Goal: Navigation & Orientation: Find specific page/section

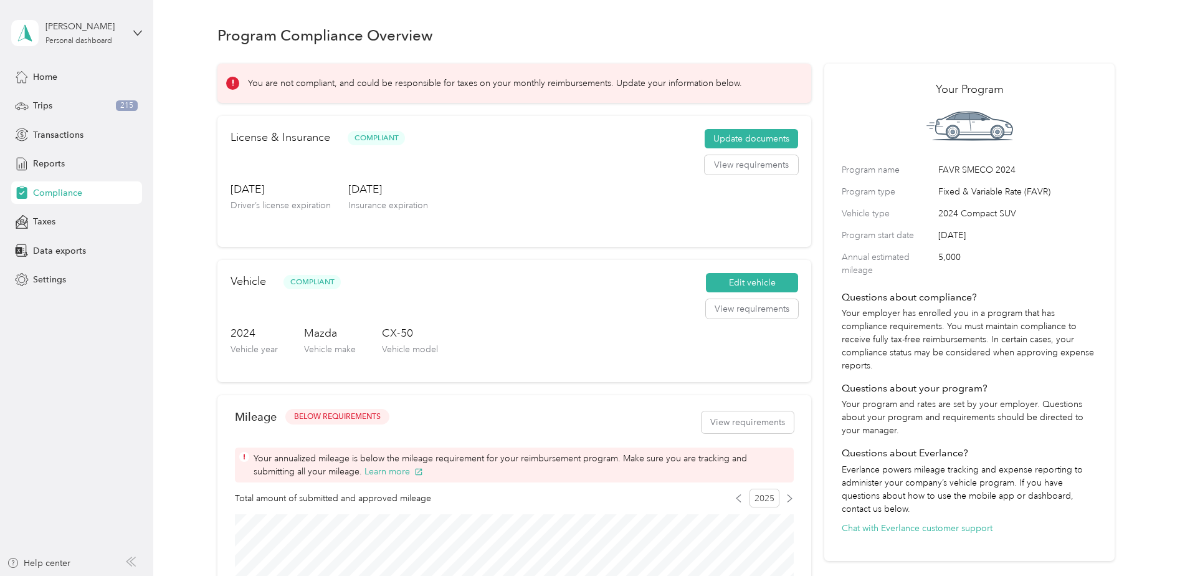
click at [104, 376] on aside "[PERSON_NAME] Personal dashboard Home Trips 215 Transactions Reports Compliance…" at bounding box center [76, 288] width 153 height 576
click at [52, 173] on div "Reports" at bounding box center [76, 164] width 131 height 22
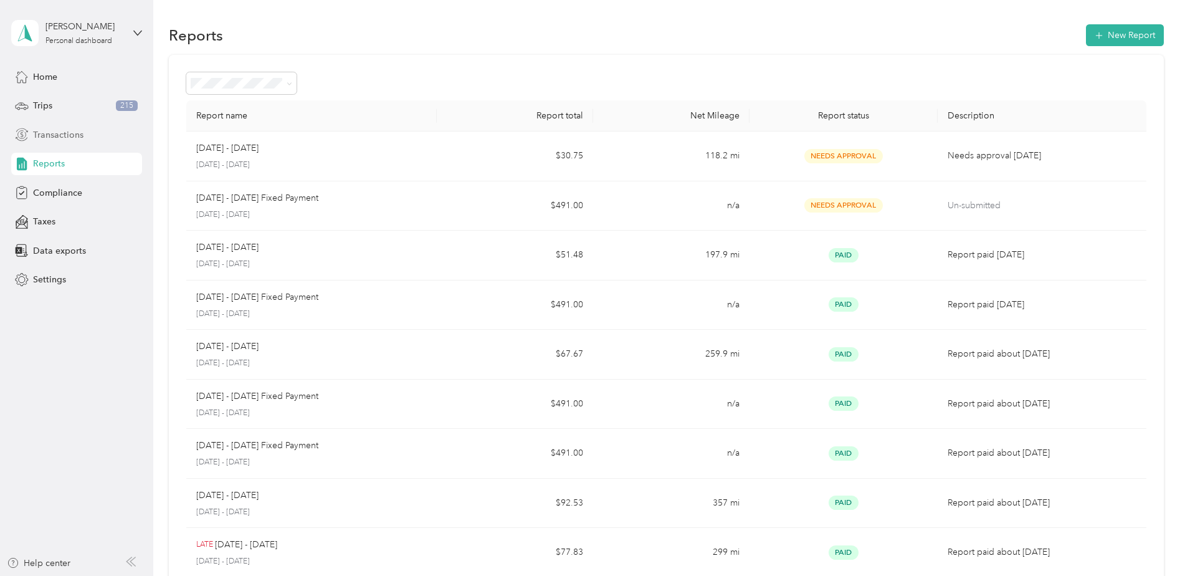
click at [60, 133] on span "Transactions" at bounding box center [58, 134] width 50 height 13
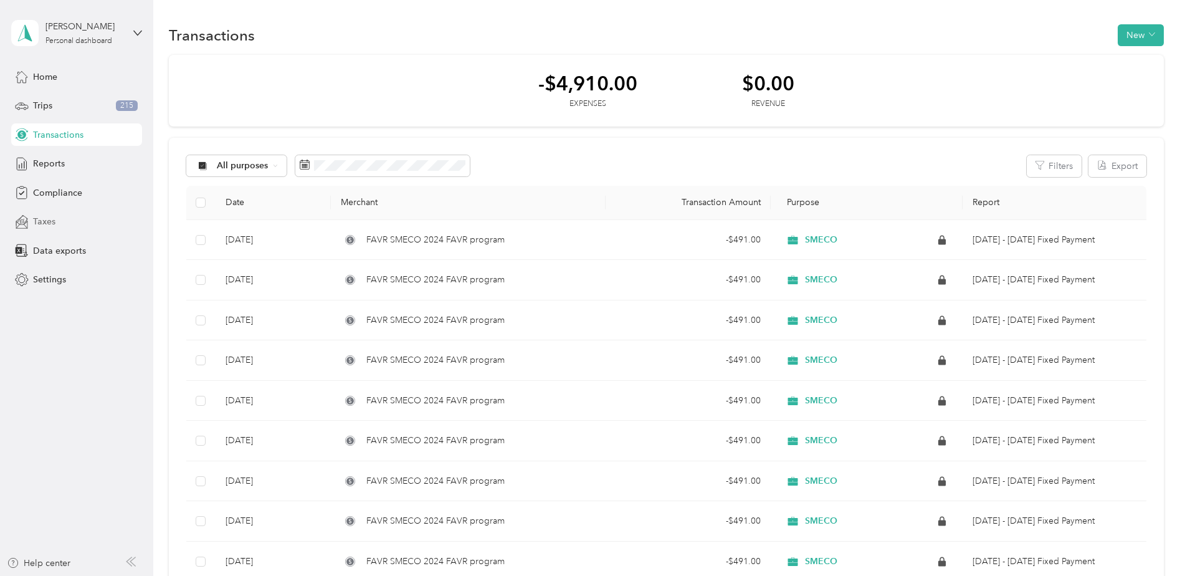
click at [59, 219] on div "Taxes" at bounding box center [76, 222] width 131 height 22
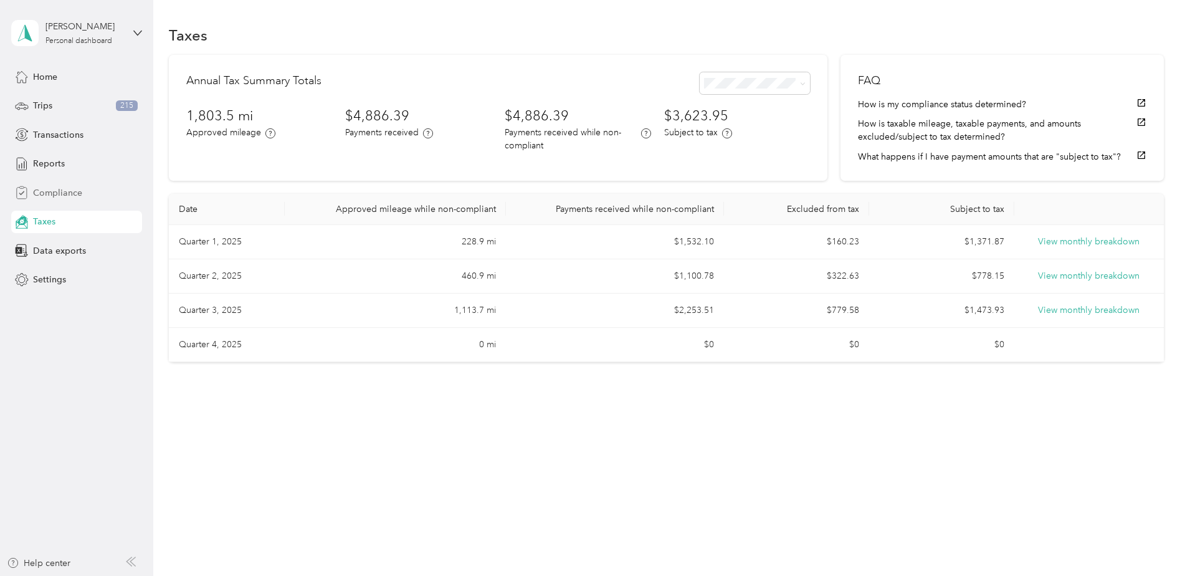
click at [64, 188] on span "Compliance" at bounding box center [57, 192] width 49 height 13
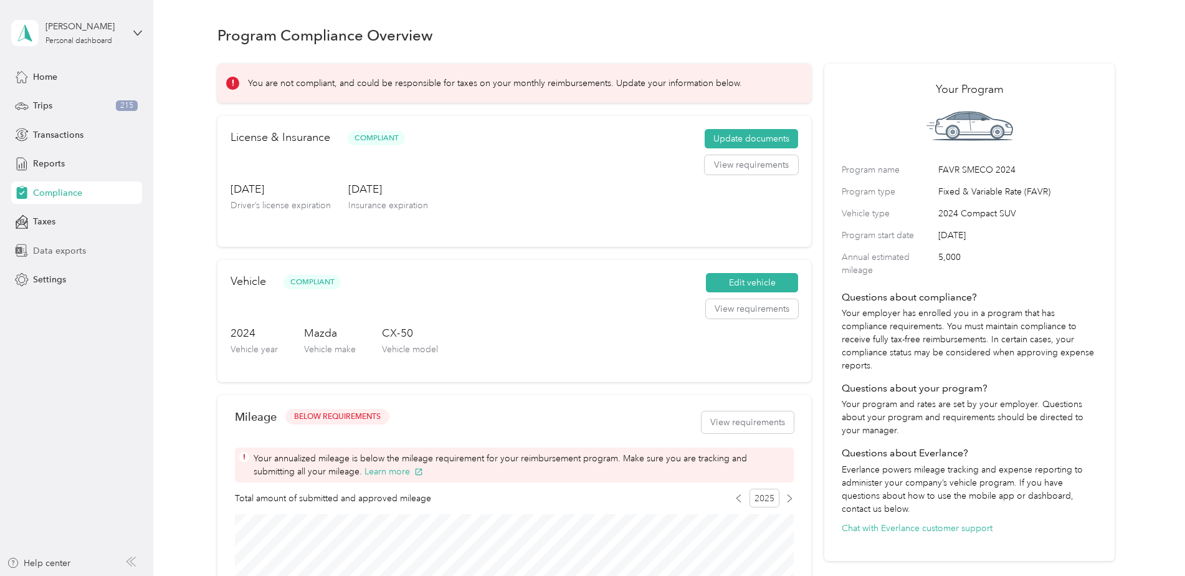
click at [69, 253] on span "Data exports" at bounding box center [59, 250] width 53 height 13
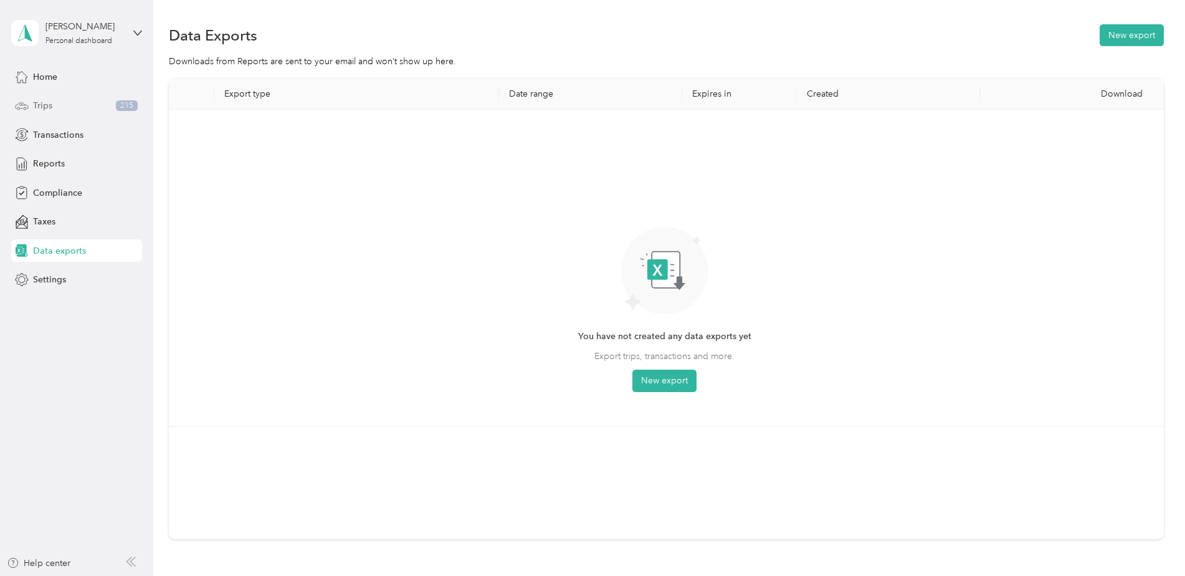
click at [59, 103] on div "Trips 215" at bounding box center [76, 106] width 131 height 22
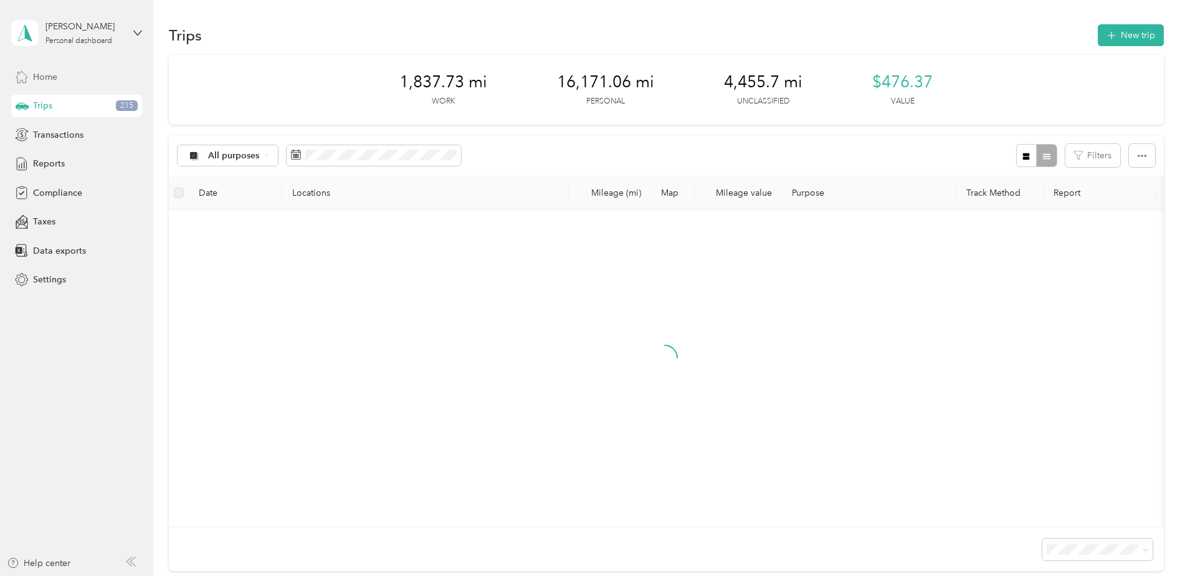
click at [52, 80] on span "Home" at bounding box center [45, 76] width 24 height 13
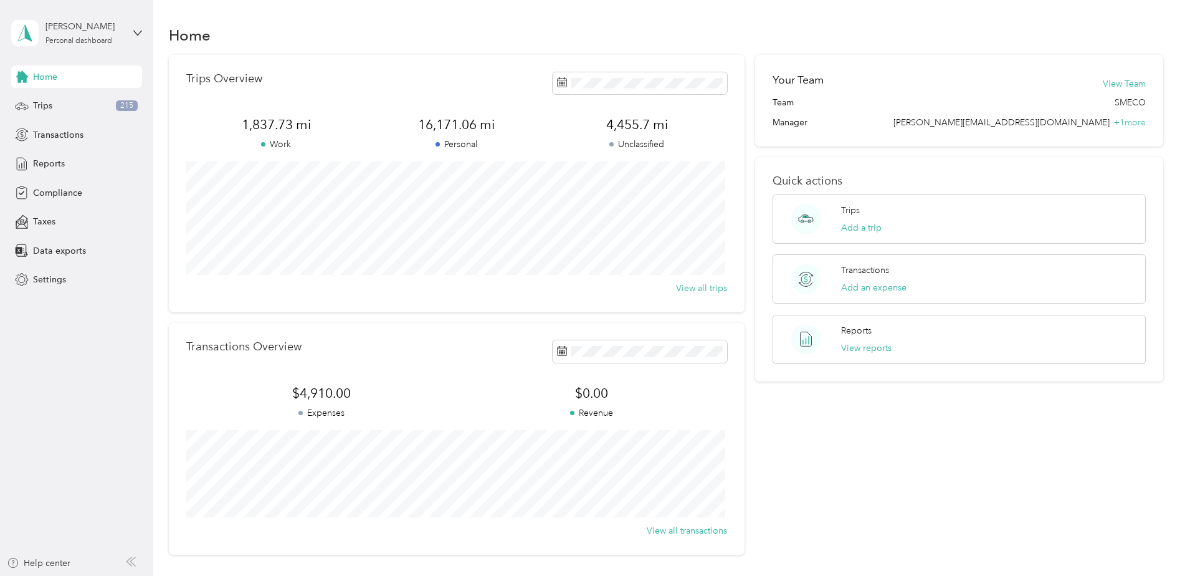
click at [123, 33] on div "[PERSON_NAME] Personal dashboard" at bounding box center [76, 33] width 131 height 44
click at [98, 319] on aside "[PERSON_NAME] Personal dashboard Home Trips 215 Transactions Reports Compliance…" at bounding box center [76, 288] width 153 height 576
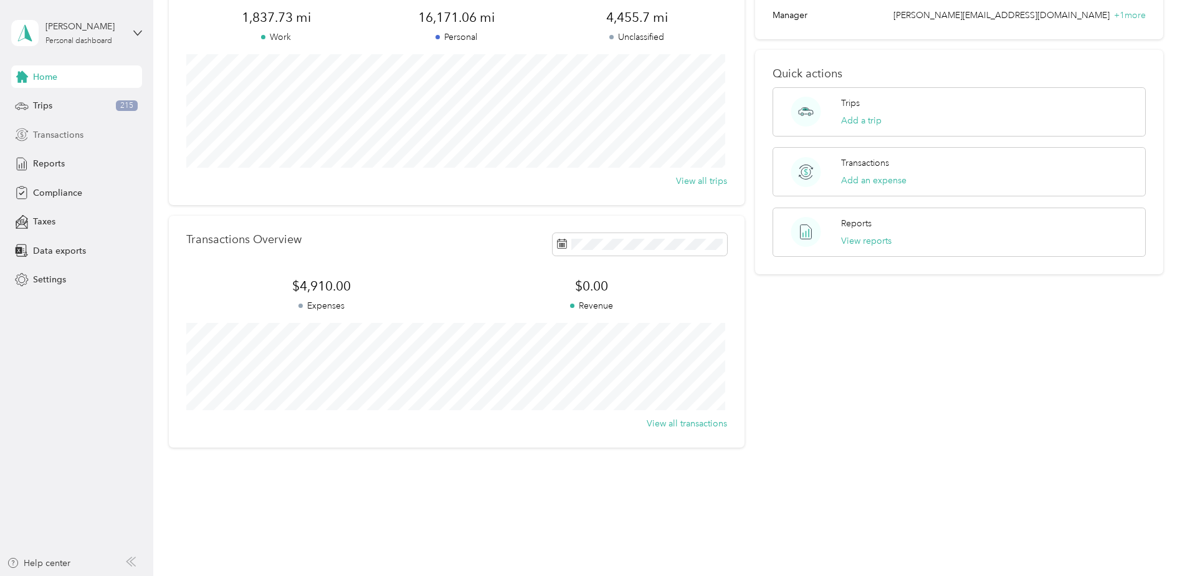
click at [59, 131] on span "Transactions" at bounding box center [58, 134] width 50 height 13
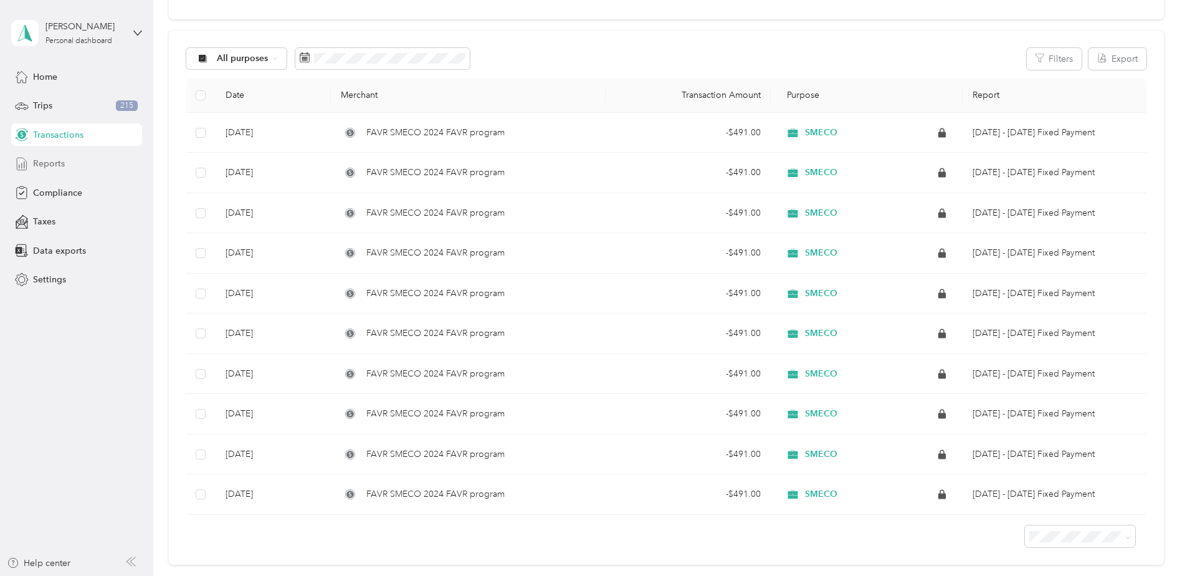
click at [55, 158] on span "Reports" at bounding box center [49, 163] width 32 height 13
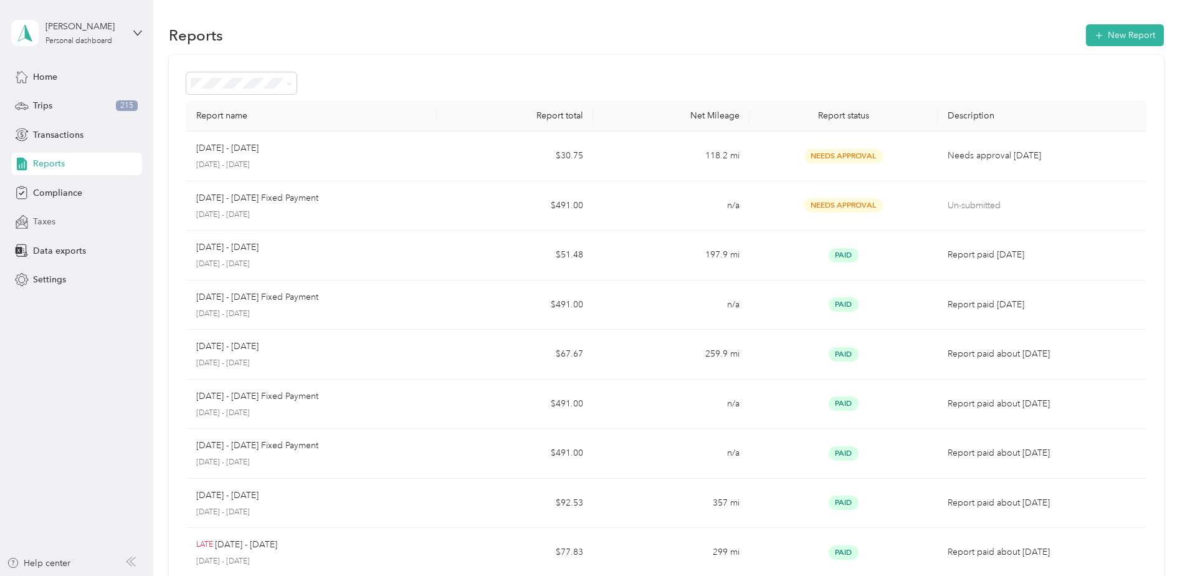
click at [54, 221] on span "Taxes" at bounding box center [44, 221] width 22 height 13
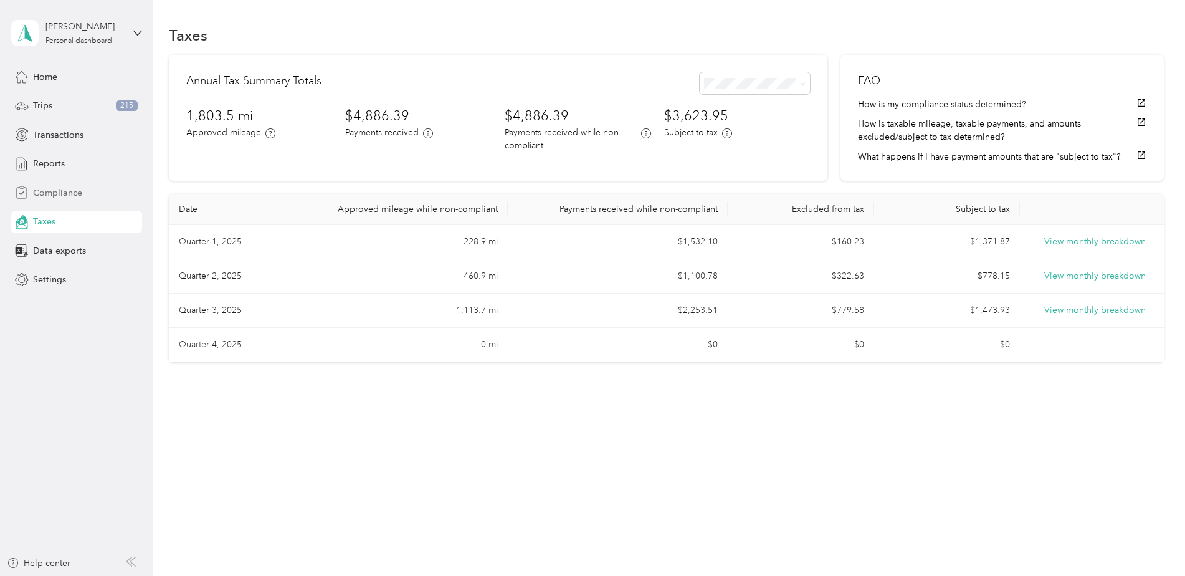
click at [60, 198] on span "Compliance" at bounding box center [57, 192] width 49 height 13
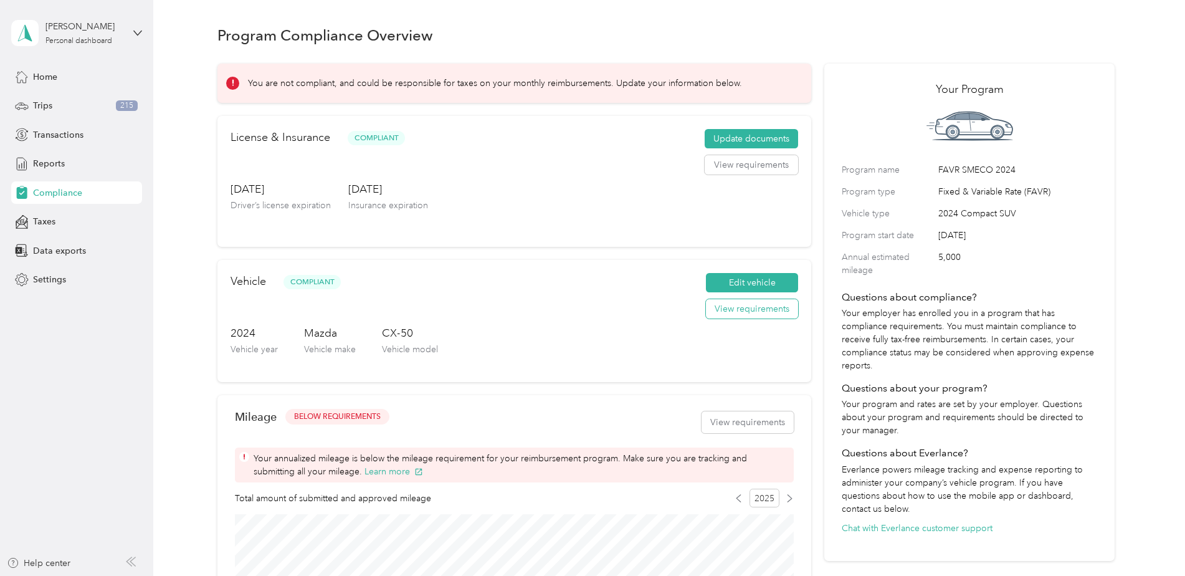
click at [730, 311] on button "View requirements" at bounding box center [752, 309] width 92 height 20
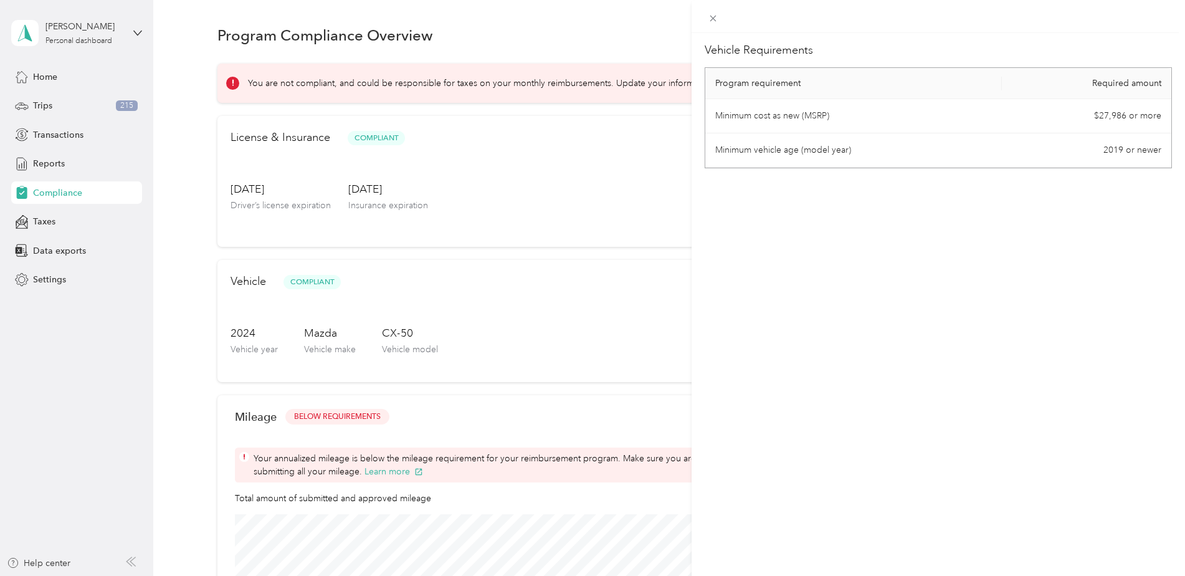
click at [779, 274] on div "Vehicle Requirements Program requirement Required amount Minimum cost as new (M…" at bounding box center [939, 321] width 494 height 576
click at [713, 18] on icon at bounding box center [713, 19] width 6 height 6
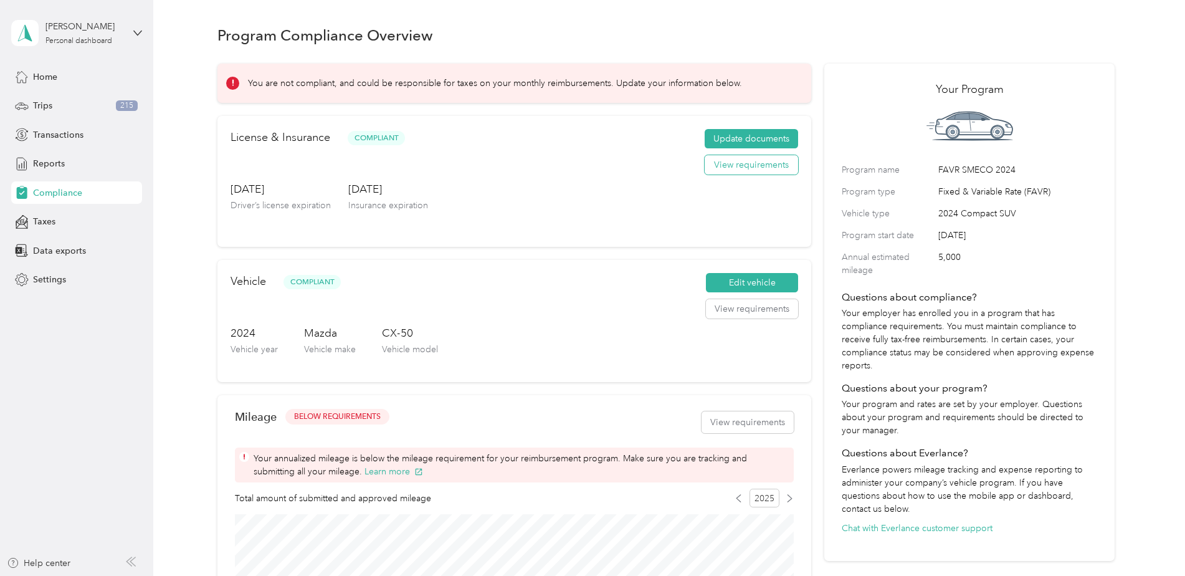
click at [716, 171] on button "View requirements" at bounding box center [751, 165] width 93 height 20
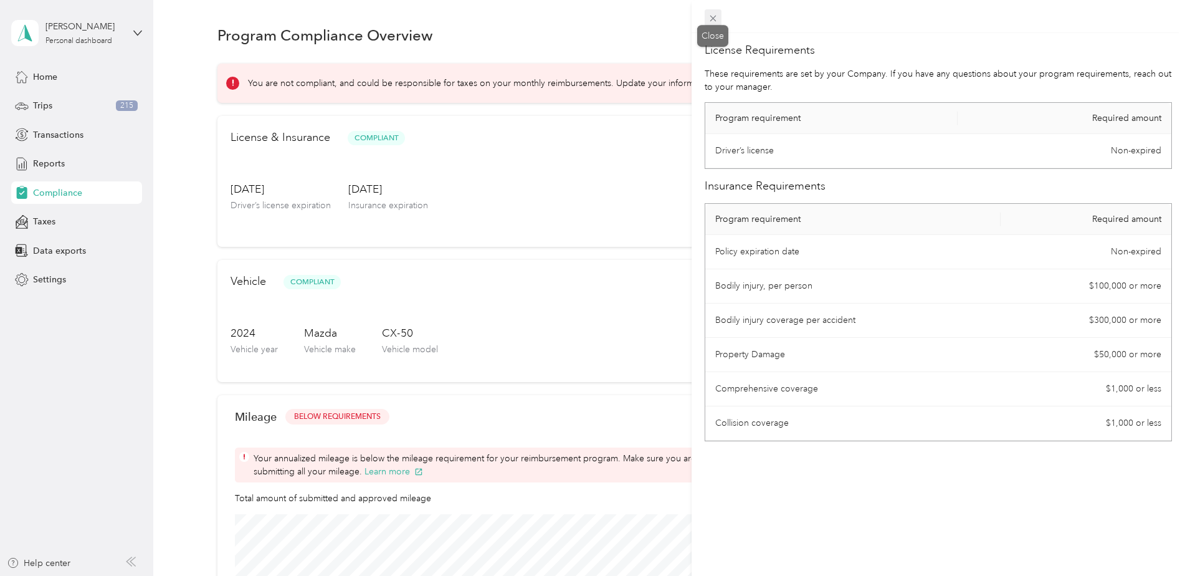
click at [718, 15] on icon at bounding box center [713, 18] width 11 height 11
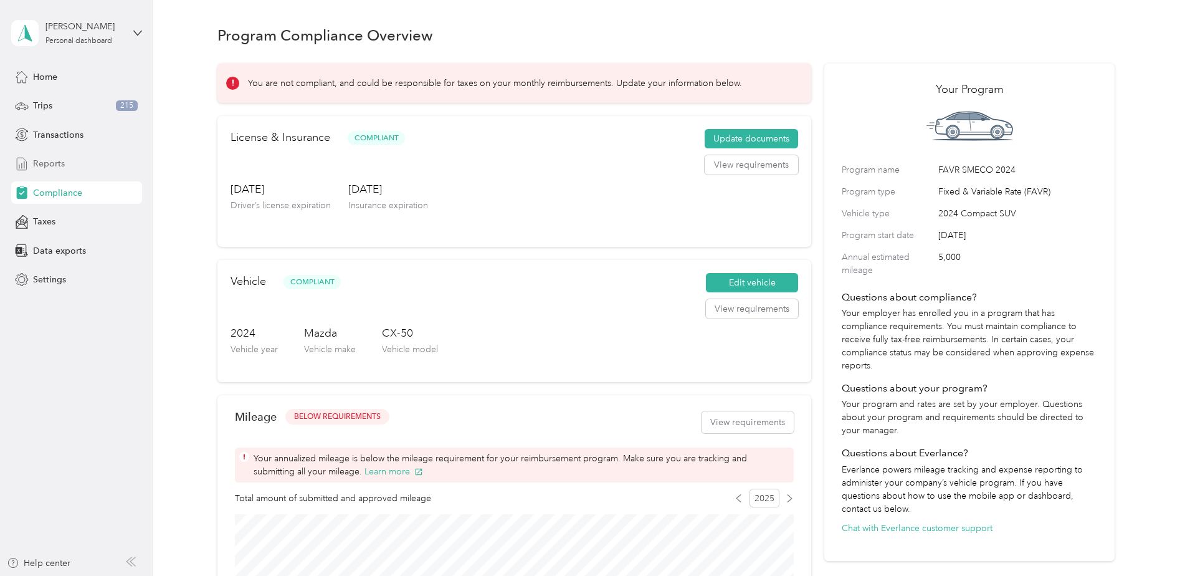
click at [46, 169] on span "Reports" at bounding box center [49, 163] width 32 height 13
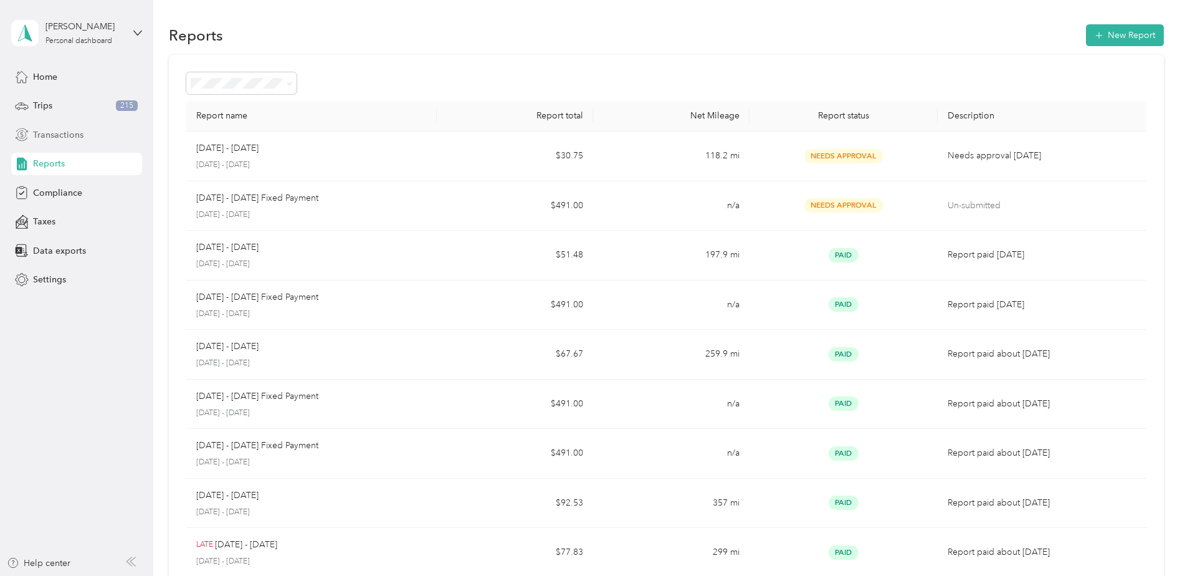
click at [63, 135] on span "Transactions" at bounding box center [58, 134] width 50 height 13
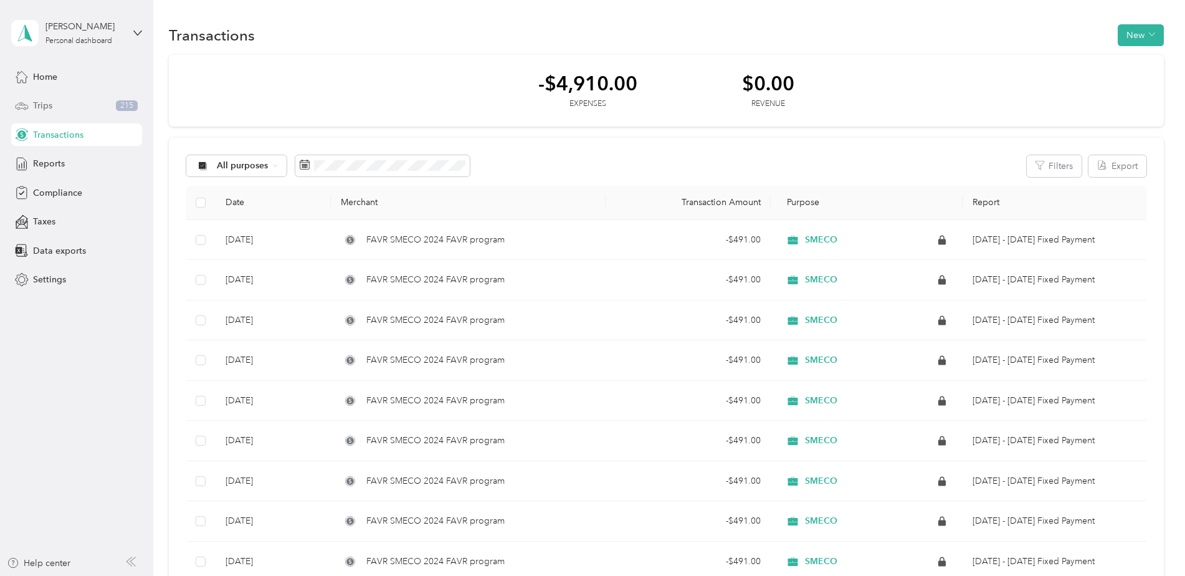
click at [49, 112] on div "Trips 215" at bounding box center [76, 106] width 131 height 22
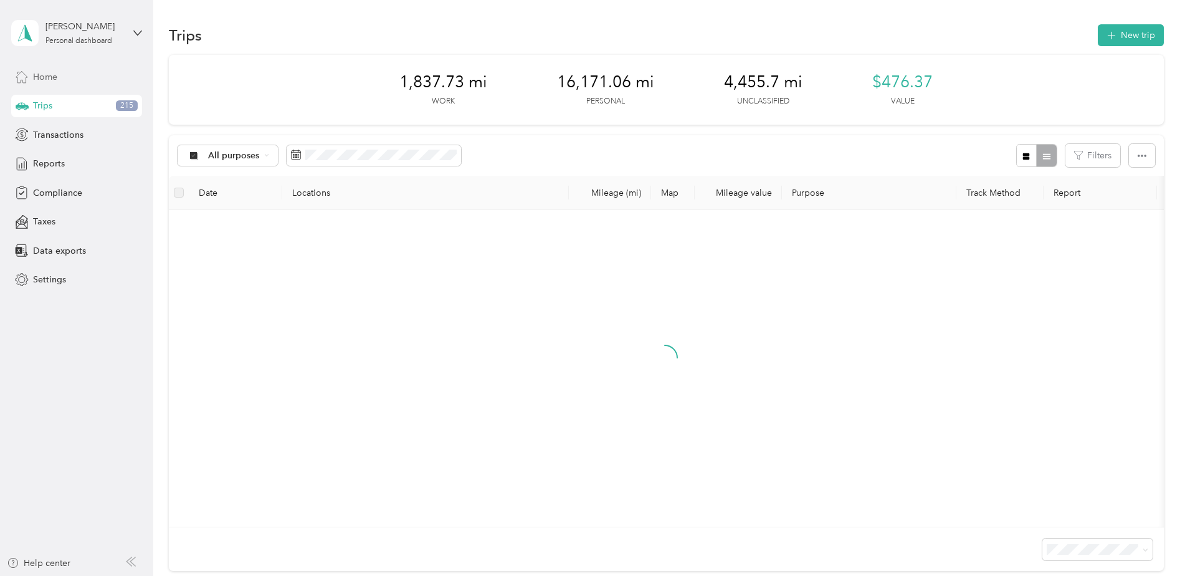
click at [49, 79] on span "Home" at bounding box center [45, 76] width 24 height 13
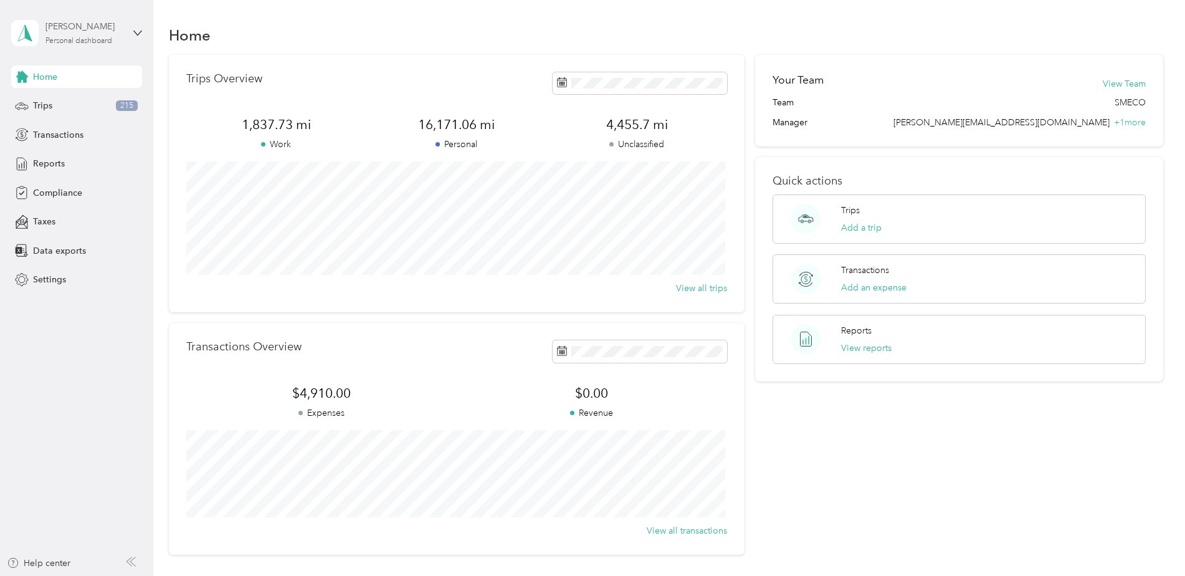
click at [77, 42] on div "Personal dashboard" at bounding box center [78, 40] width 67 height 7
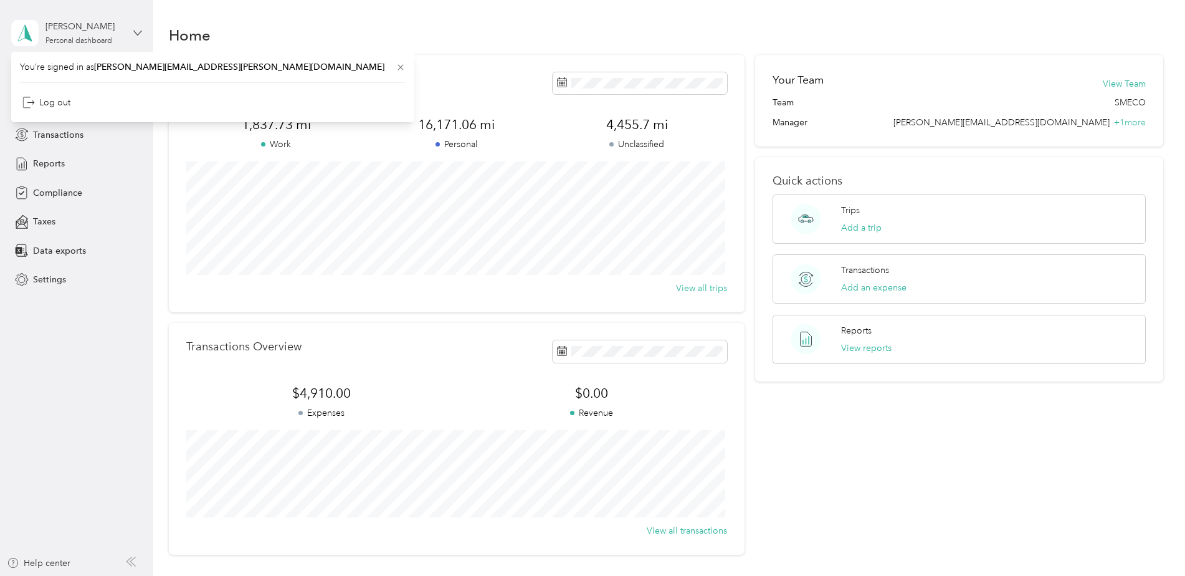
click at [140, 29] on icon at bounding box center [137, 33] width 9 height 9
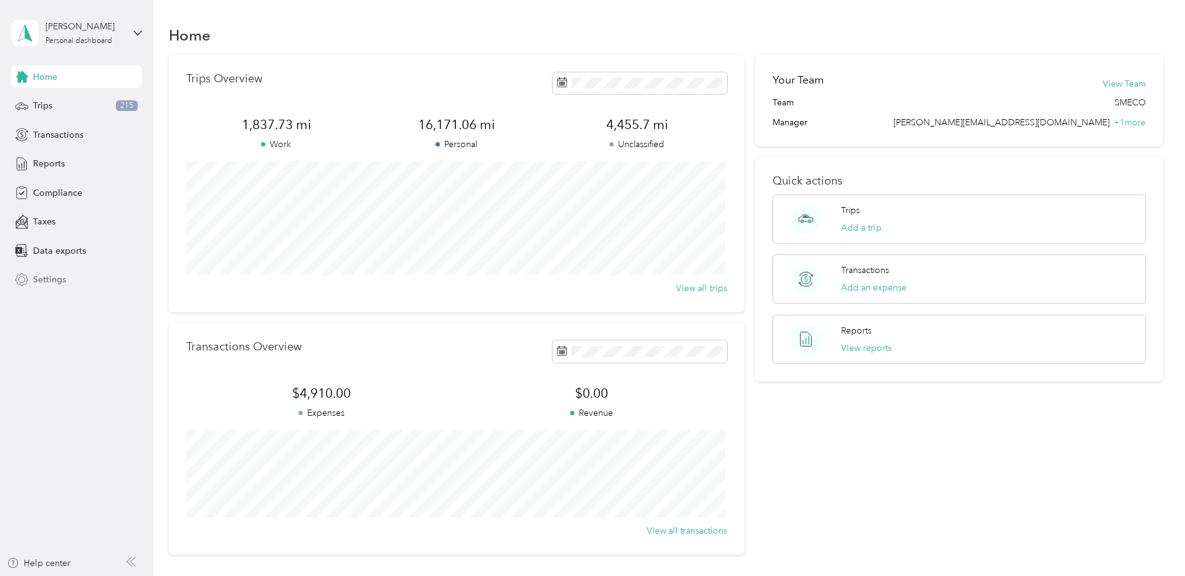
click at [75, 285] on div "Settings" at bounding box center [76, 280] width 131 height 22
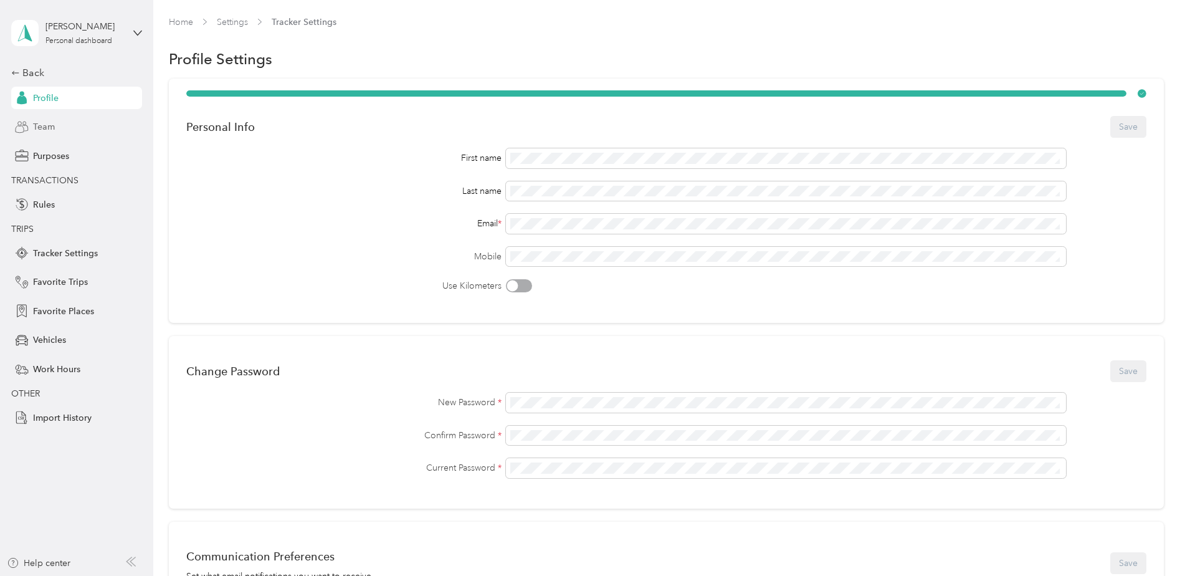
click at [31, 127] on div "Team" at bounding box center [76, 127] width 131 height 22
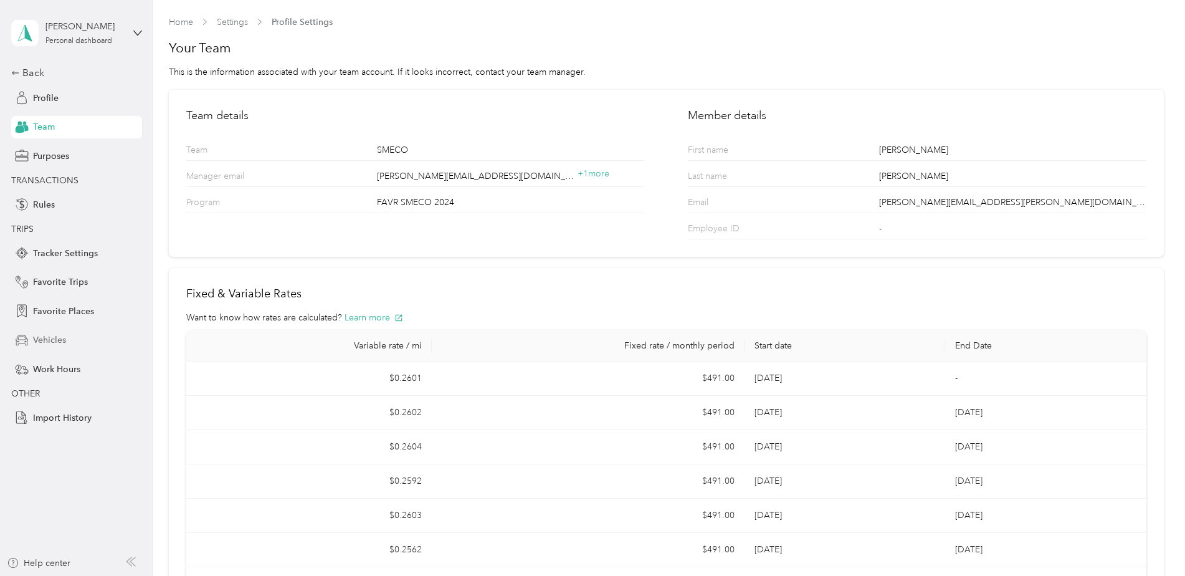
click at [45, 341] on span "Vehicles" at bounding box center [49, 339] width 33 height 13
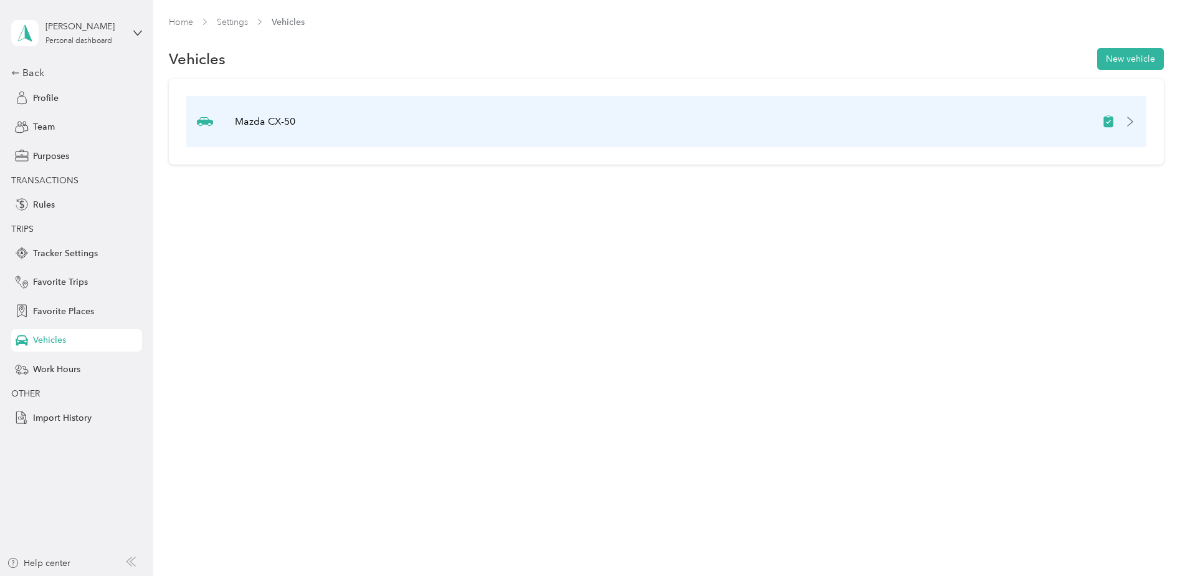
click at [1133, 119] on icon at bounding box center [1130, 122] width 10 height 10
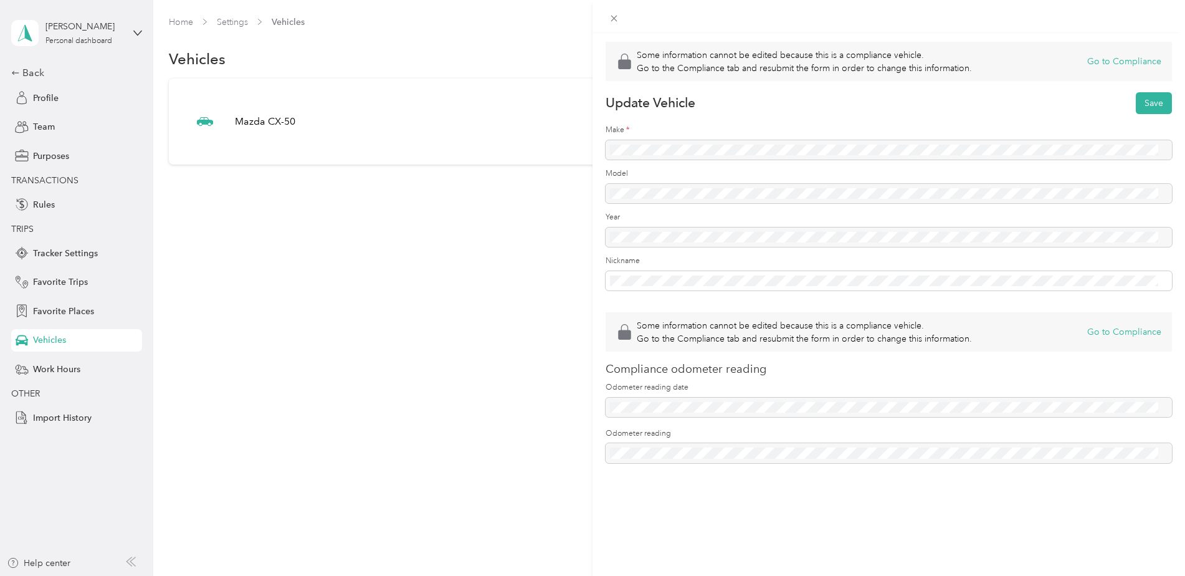
click at [489, 332] on div "Some information cannot be edited because this is a compliance vehicle. Go to t…" at bounding box center [592, 288] width 1185 height 576
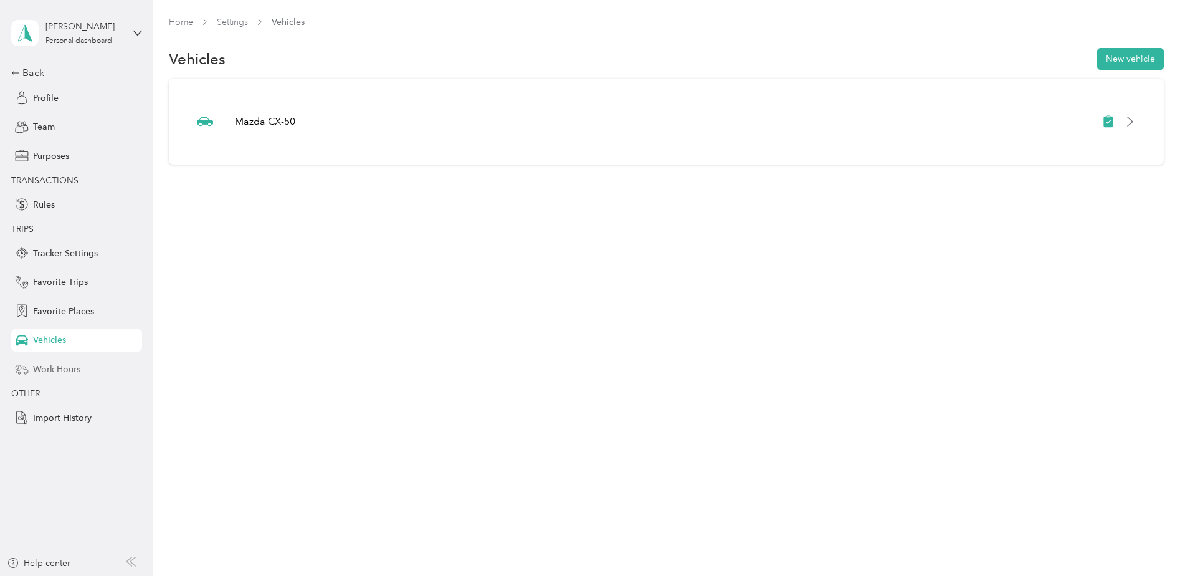
click at [58, 373] on span "Work Hours" at bounding box center [56, 369] width 47 height 13
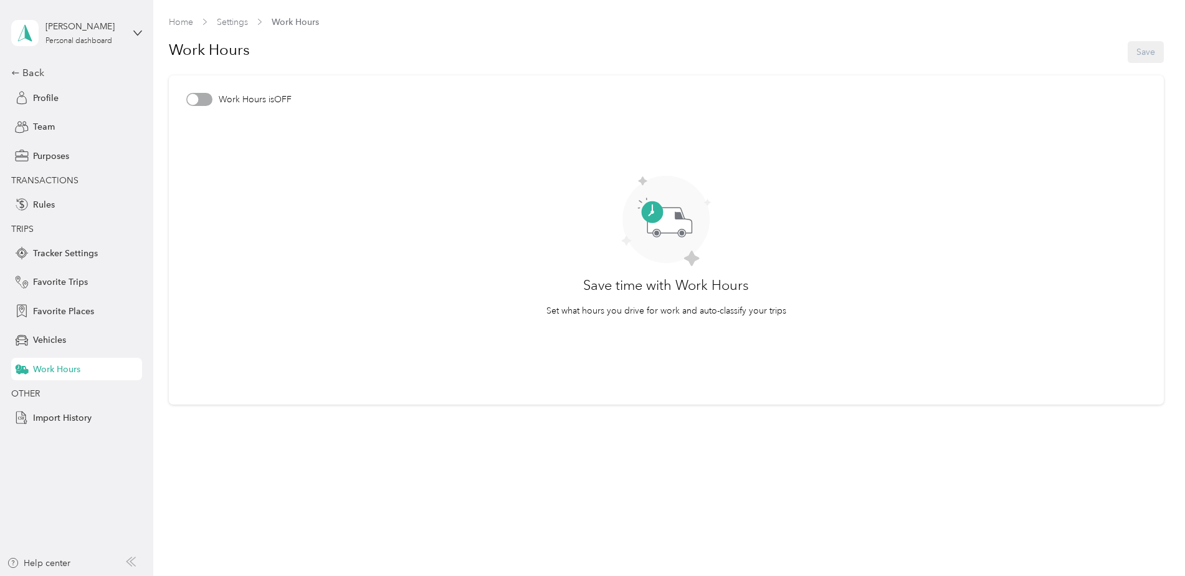
click at [64, 295] on div "Back Profile Team Purposes TRANSACTIONS Rules TRIPS Tracker Settings Favorite T…" at bounding box center [76, 246] width 131 height 363
click at [69, 277] on span "Favorite Trips" at bounding box center [60, 281] width 55 height 13
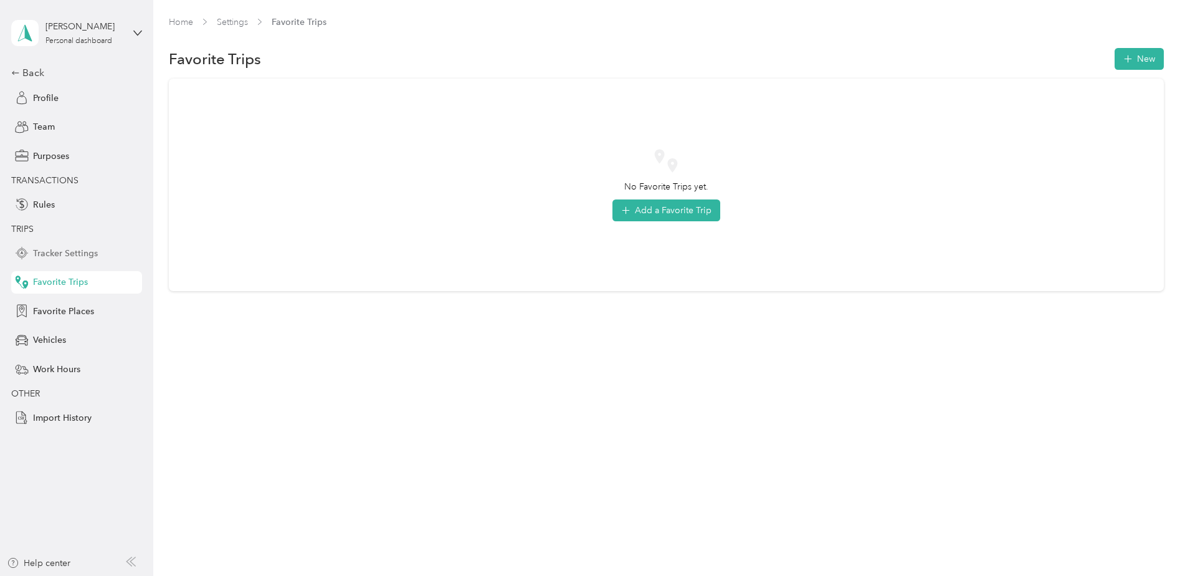
click at [70, 255] on span "Tracker Settings" at bounding box center [65, 253] width 65 height 13
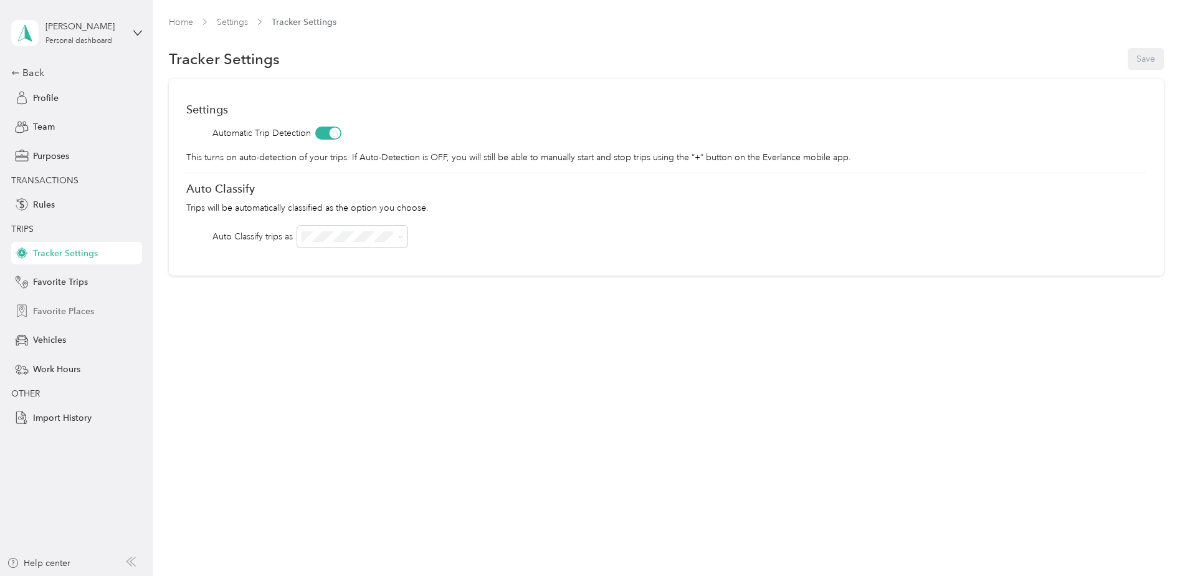
click at [69, 313] on span "Favorite Places" at bounding box center [63, 311] width 61 height 13
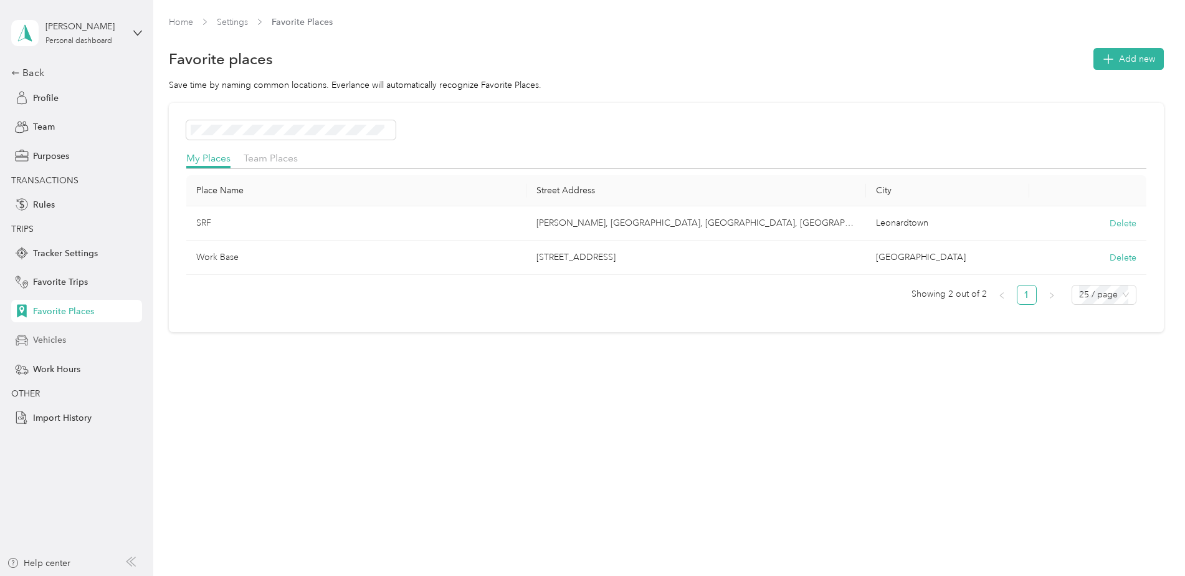
click at [51, 348] on div "Vehicles" at bounding box center [76, 340] width 131 height 22
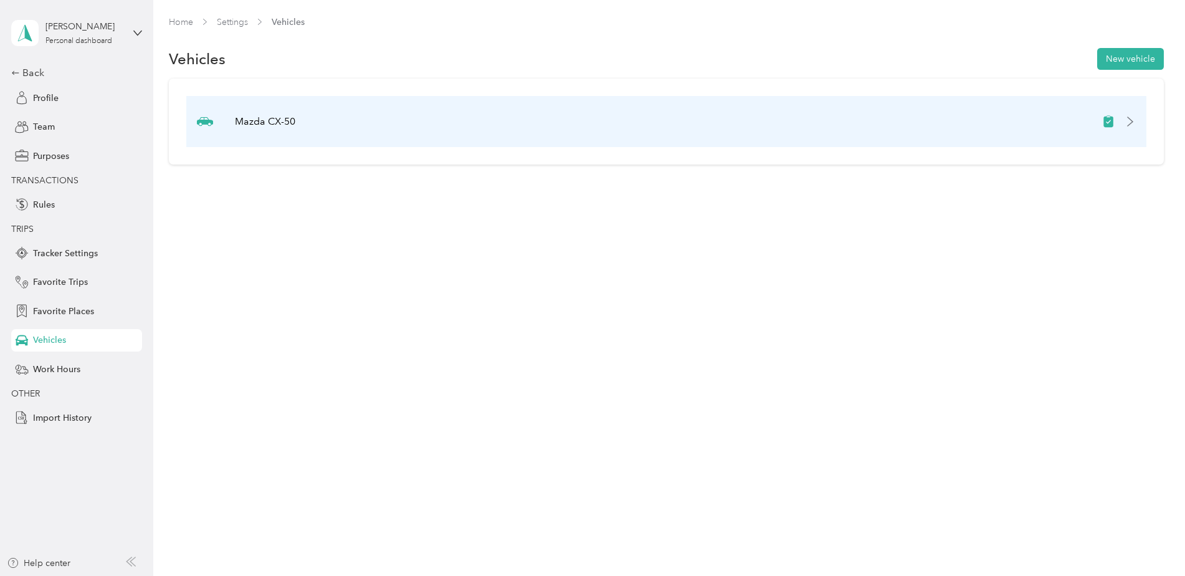
click at [255, 128] on p "Mazda CX-50" at bounding box center [265, 121] width 60 height 15
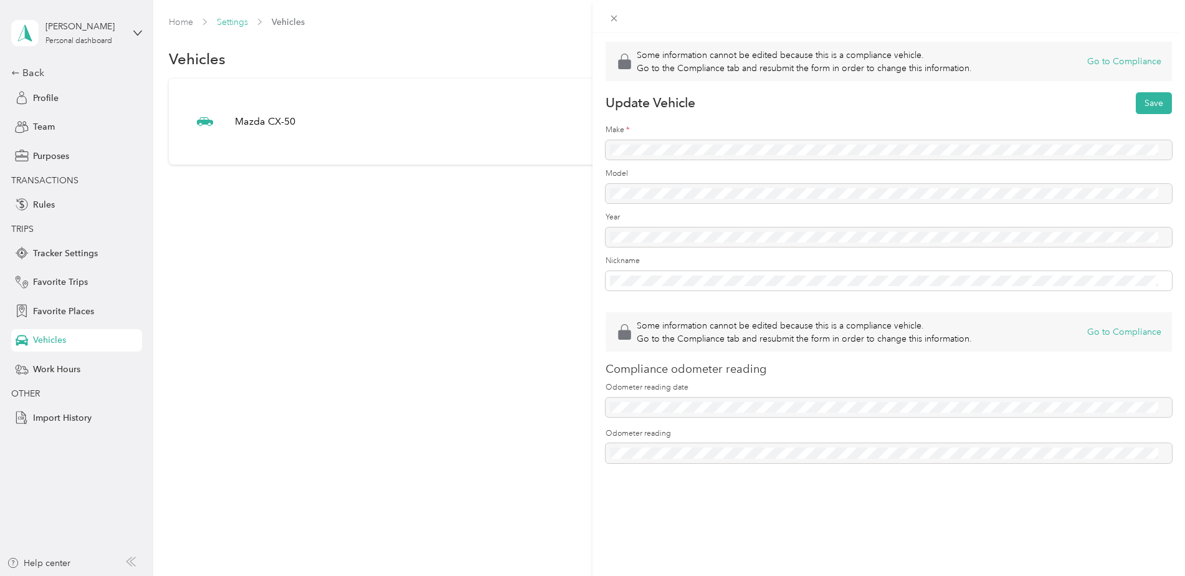
click at [225, 19] on div "Some information cannot be edited because this is a compliance vehicle. Go to t…" at bounding box center [592, 288] width 1185 height 576
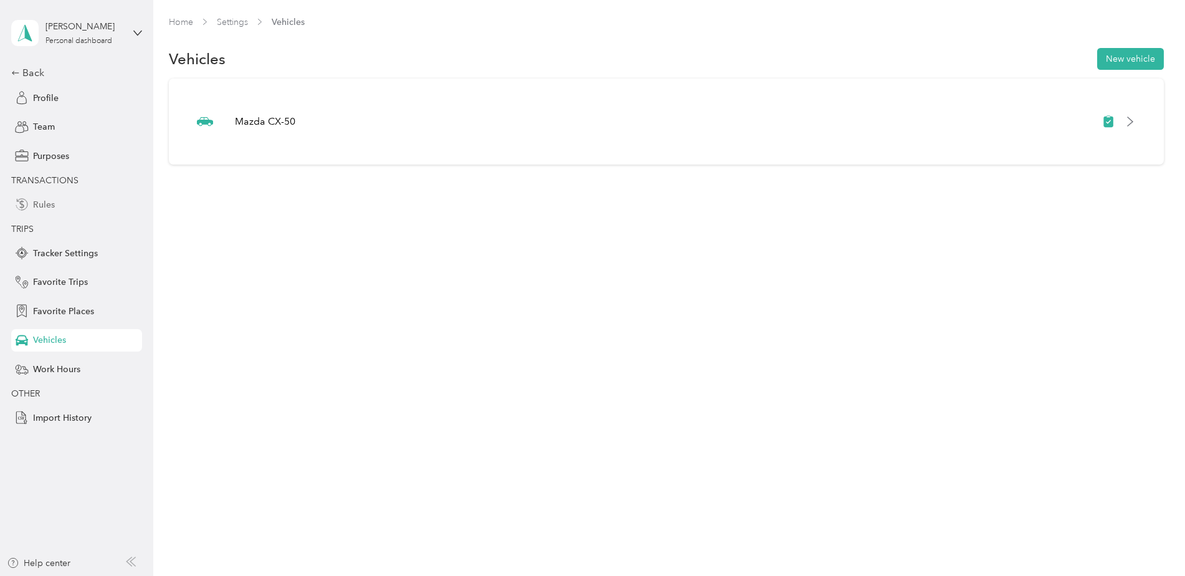
click at [51, 208] on span "Rules" at bounding box center [44, 204] width 22 height 13
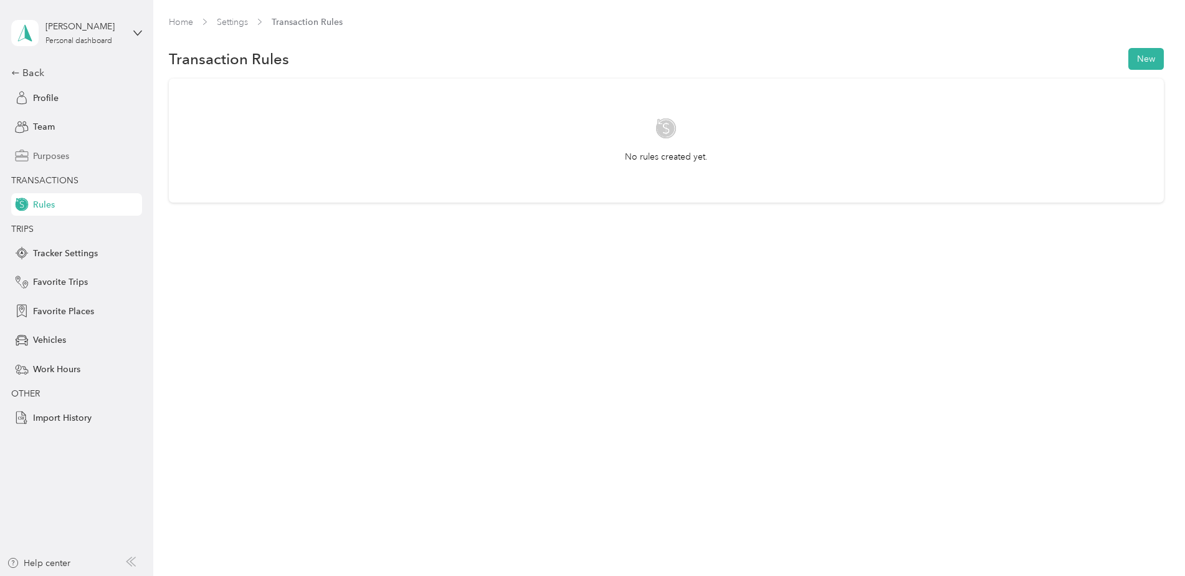
click at [55, 160] on span "Purposes" at bounding box center [51, 156] width 36 height 13
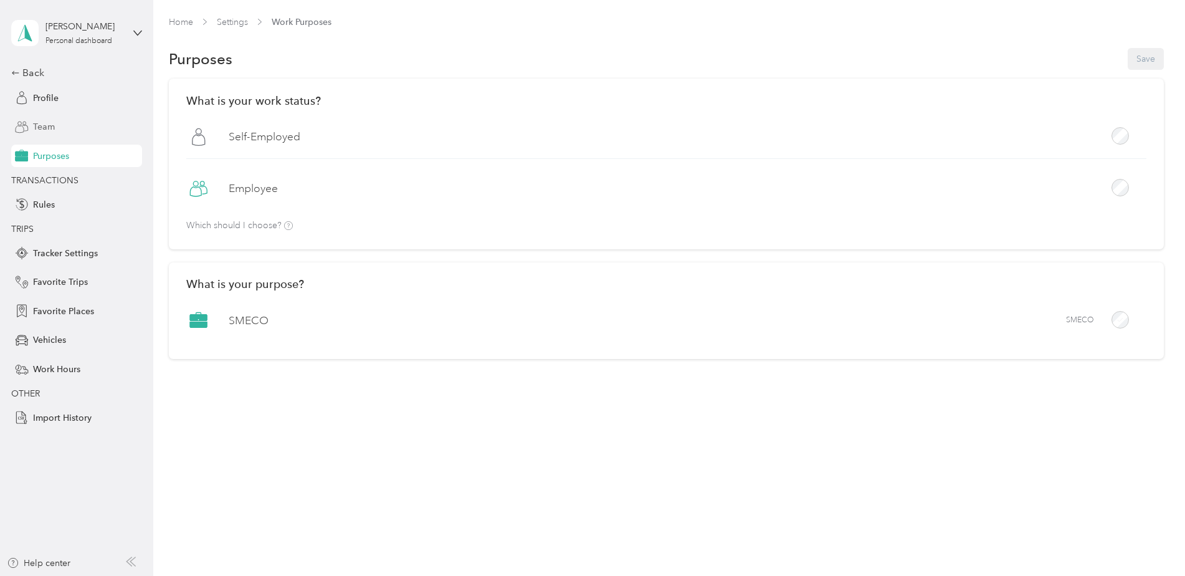
click at [51, 125] on span "Team" at bounding box center [44, 126] width 22 height 13
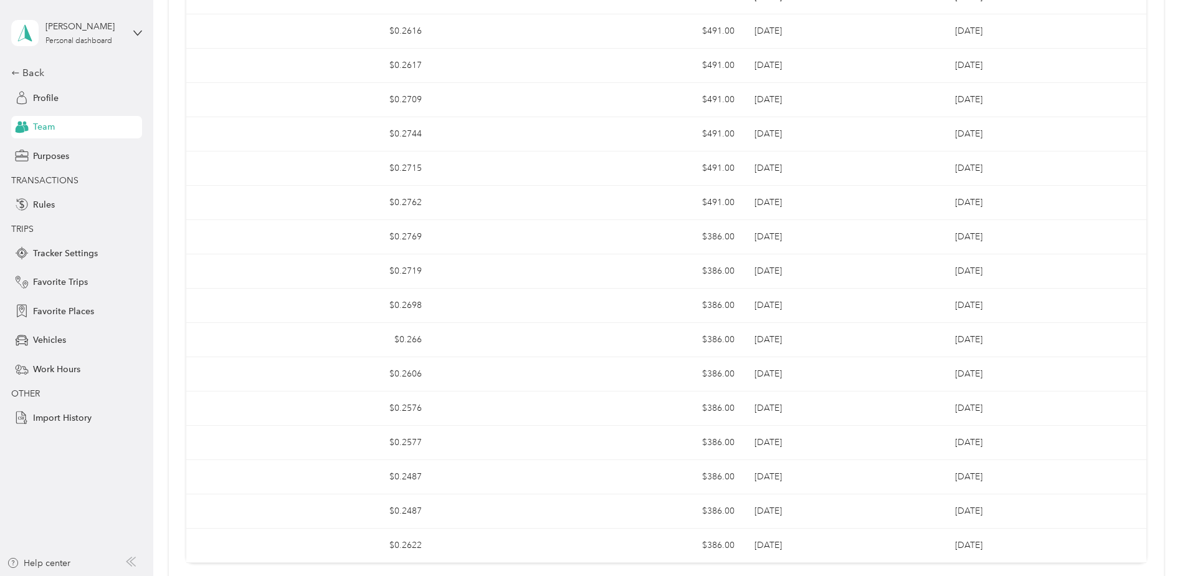
scroll to position [781, 0]
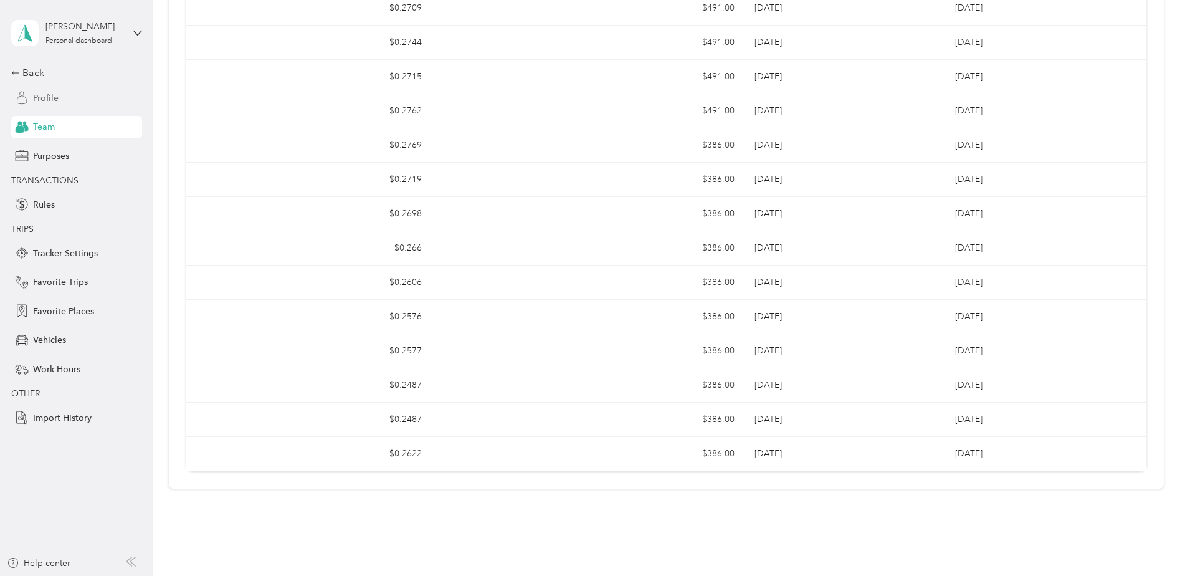
click at [60, 95] on div "Profile" at bounding box center [76, 98] width 131 height 22
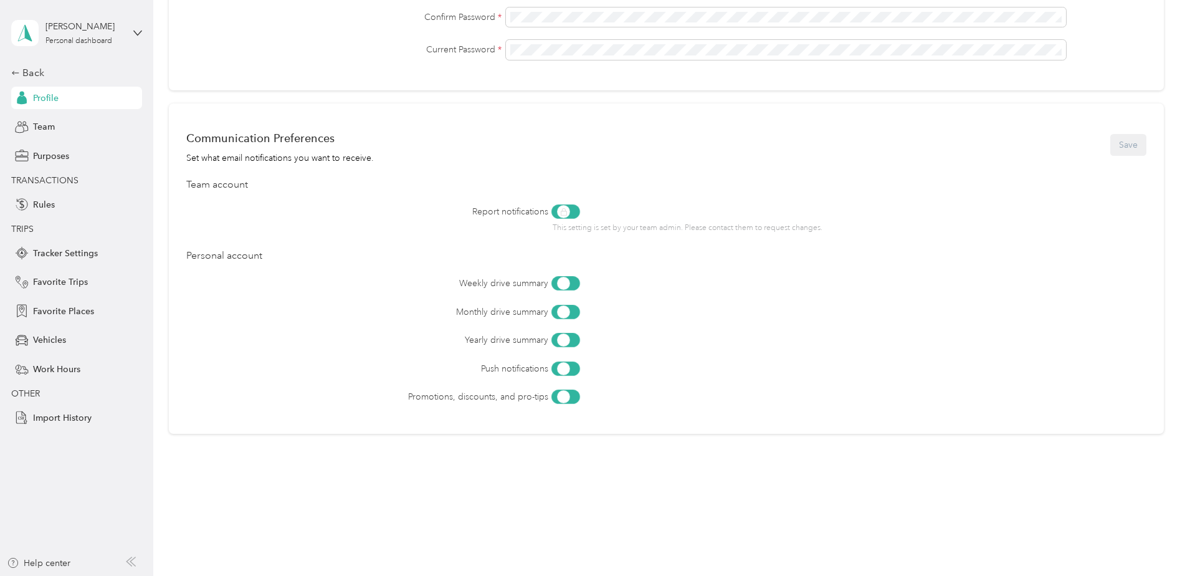
scroll to position [418, 0]
click at [26, 65] on div "Back" at bounding box center [73, 72] width 125 height 15
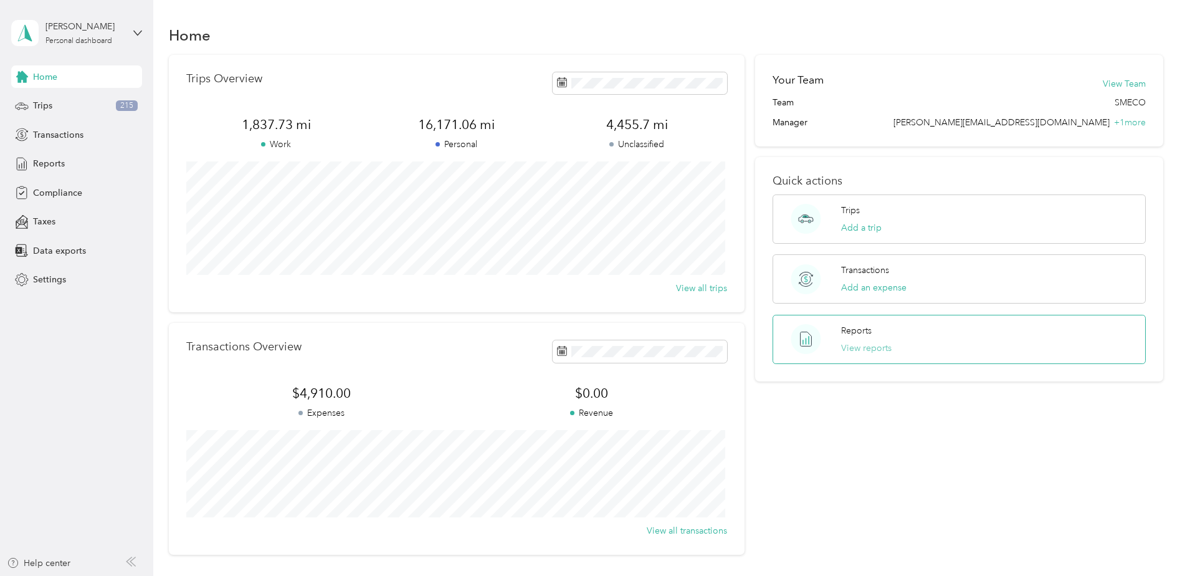
click at [845, 345] on button "View reports" at bounding box center [866, 347] width 50 height 13
